Goal: Task Accomplishment & Management: Use online tool/utility

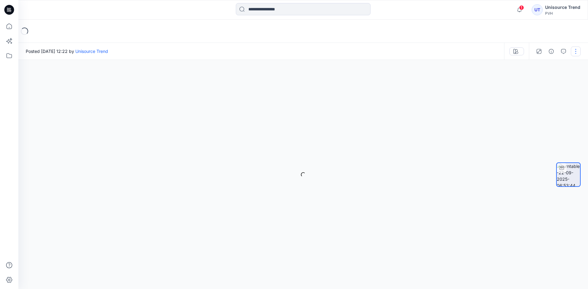
click at [576, 51] on button "button" at bounding box center [576, 52] width 10 height 10
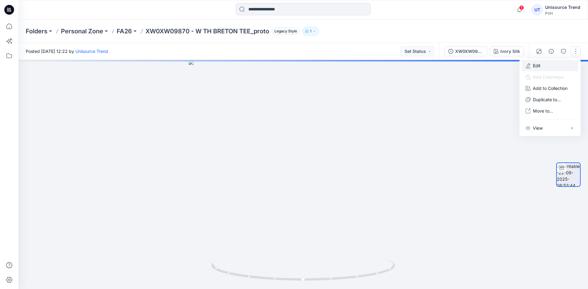
click at [549, 68] on button "Edit" at bounding box center [550, 65] width 56 height 11
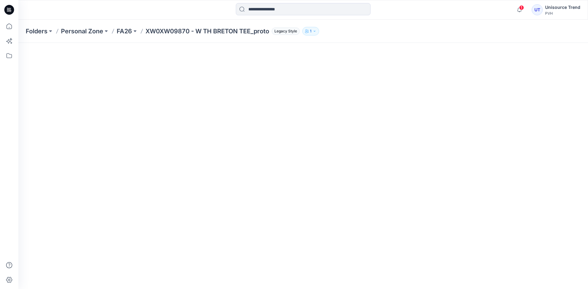
scroll to position [77, 0]
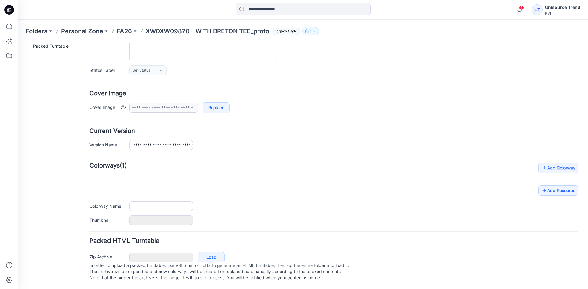
type input "**********"
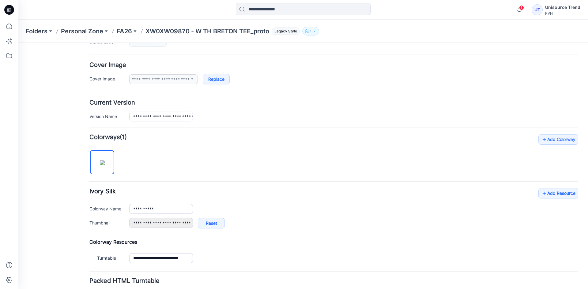
scroll to position [146, 0]
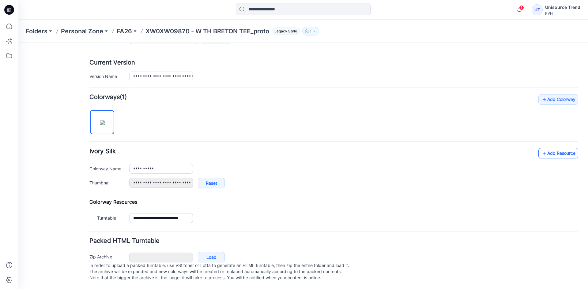
click at [557, 149] on link "Add Resource" at bounding box center [558, 153] width 40 height 10
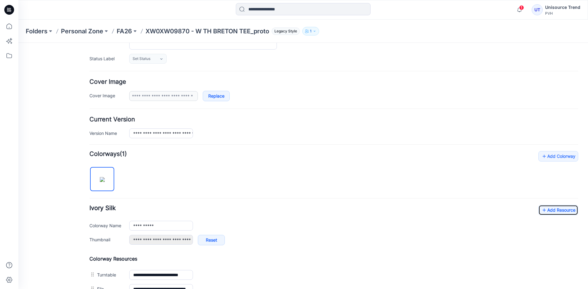
scroll to position [0, 0]
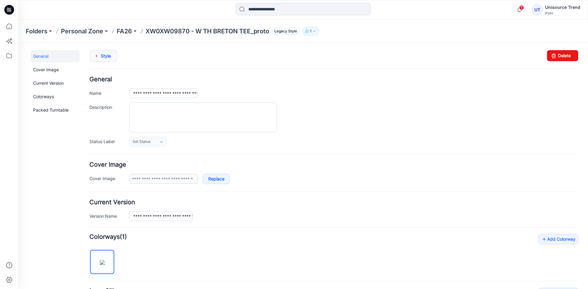
click at [100, 59] on icon at bounding box center [96, 56] width 9 height 11
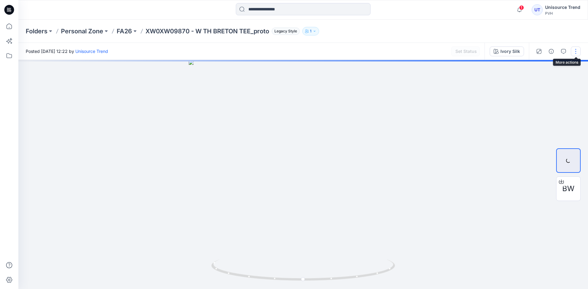
click at [576, 54] on button "button" at bounding box center [576, 52] width 10 height 10
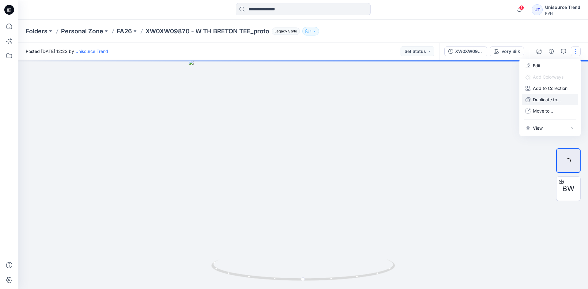
click at [553, 99] on p "Duplicate to..." at bounding box center [547, 99] width 28 height 6
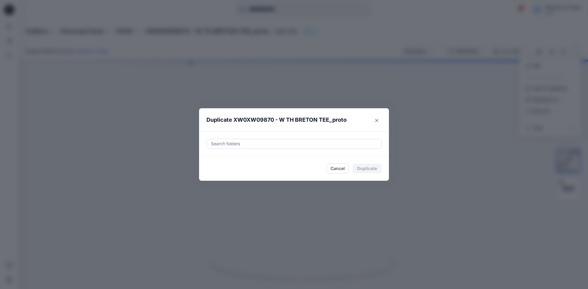
click at [313, 139] on div "Search folders" at bounding box center [294, 143] width 174 height 9
click at [218, 160] on div at bounding box center [215, 159] width 5 height 5
type input "********"
click at [200, 178] on footer "Cancel Duplicate" at bounding box center [294, 168] width 190 height 24
click at [364, 170] on button "Duplicate" at bounding box center [366, 169] width 29 height 10
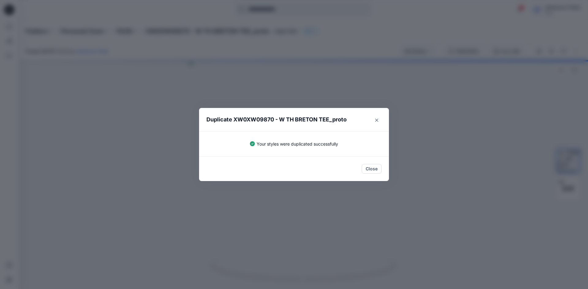
click at [376, 169] on button "Close" at bounding box center [372, 169] width 20 height 10
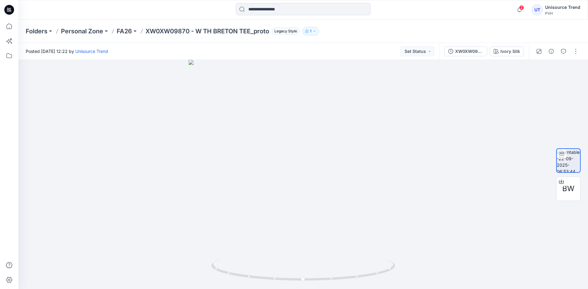
click at [7, 10] on icon at bounding box center [8, 10] width 2 height 0
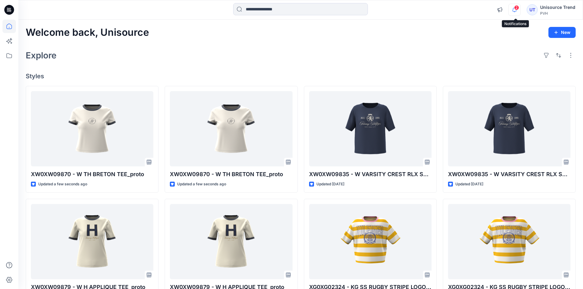
click at [514, 10] on icon "button" at bounding box center [514, 10] width 4 height 4
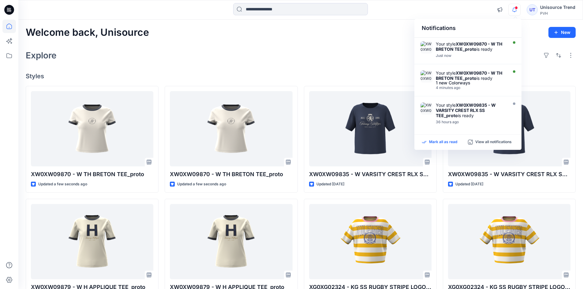
click at [443, 143] on p "Mark all as read" at bounding box center [443, 143] width 28 height 6
click at [361, 66] on div "Welcome back, Unisource New Explore Styles XW0XW09870 - W TH BRETON TEE_proto U…" at bounding box center [300, 234] width 565 height 429
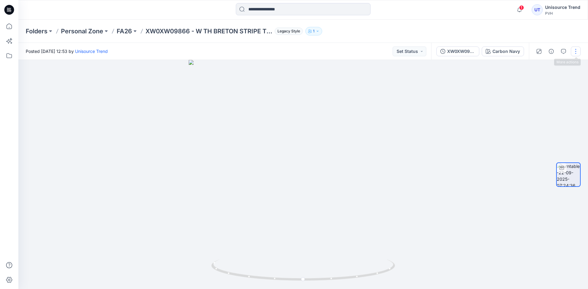
click at [576, 48] on button "button" at bounding box center [576, 52] width 10 height 10
click at [549, 66] on button "Edit" at bounding box center [550, 65] width 56 height 11
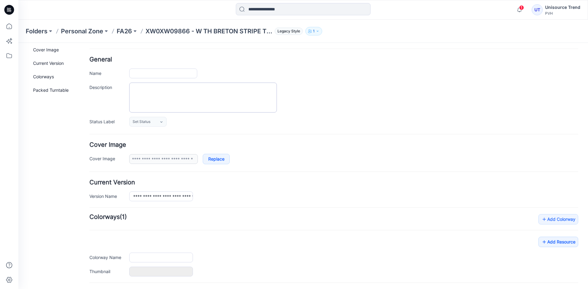
type input "**********"
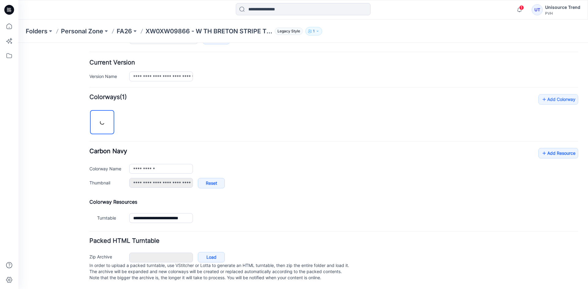
scroll to position [146, 0]
click at [541, 148] on icon at bounding box center [544, 153] width 6 height 10
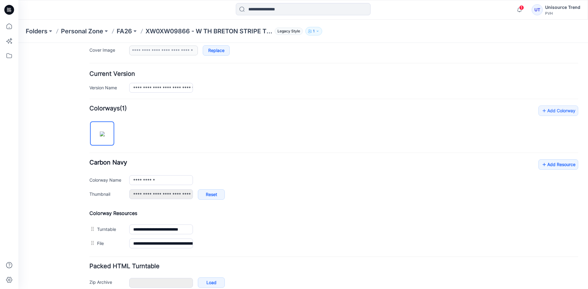
scroll to position [0, 0]
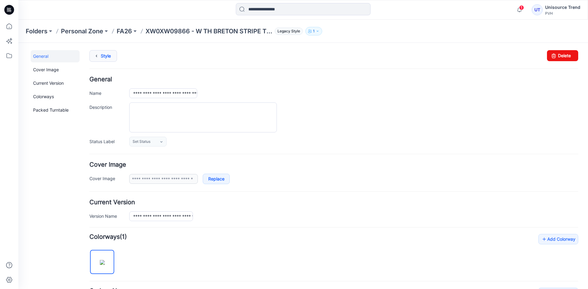
click at [105, 51] on link "Style" at bounding box center [103, 56] width 28 height 12
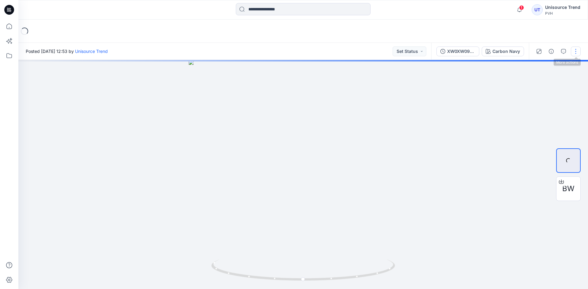
click at [575, 50] on button "button" at bounding box center [576, 52] width 10 height 10
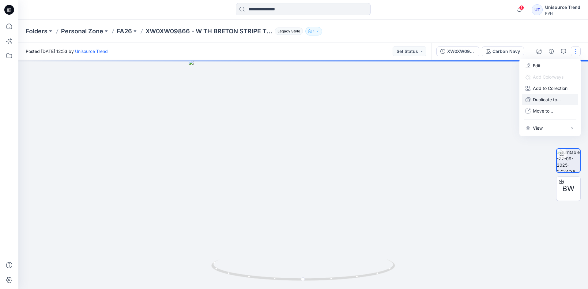
click at [549, 100] on p "Duplicate to..." at bounding box center [547, 99] width 28 height 6
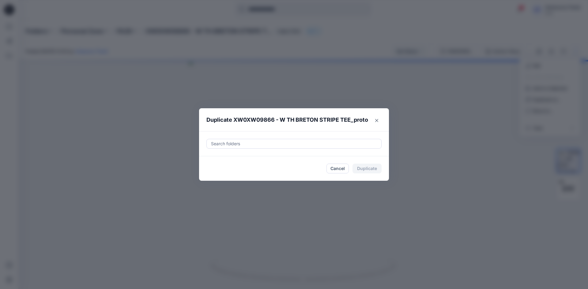
click at [303, 140] on div at bounding box center [293, 143] width 167 height 7
click at [215, 159] on div at bounding box center [215, 159] width 5 height 5
type input "********"
click at [201, 176] on footer "Cancel Duplicate" at bounding box center [294, 168] width 190 height 24
click at [370, 167] on button "Duplicate" at bounding box center [366, 169] width 29 height 10
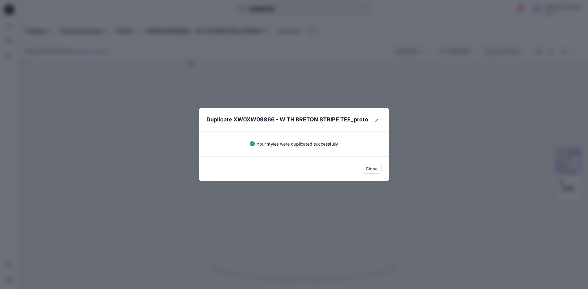
click at [370, 167] on button "Close" at bounding box center [372, 169] width 20 height 10
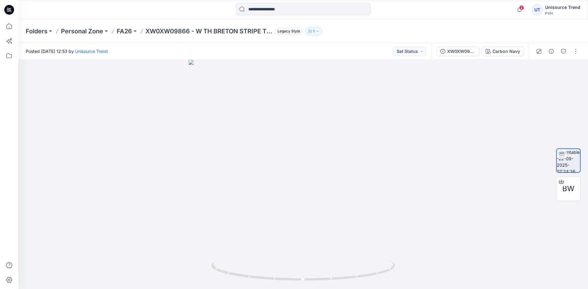
click at [5, 7] on icon at bounding box center [9, 10] width 10 height 10
